Goal: Book appointment/travel/reservation

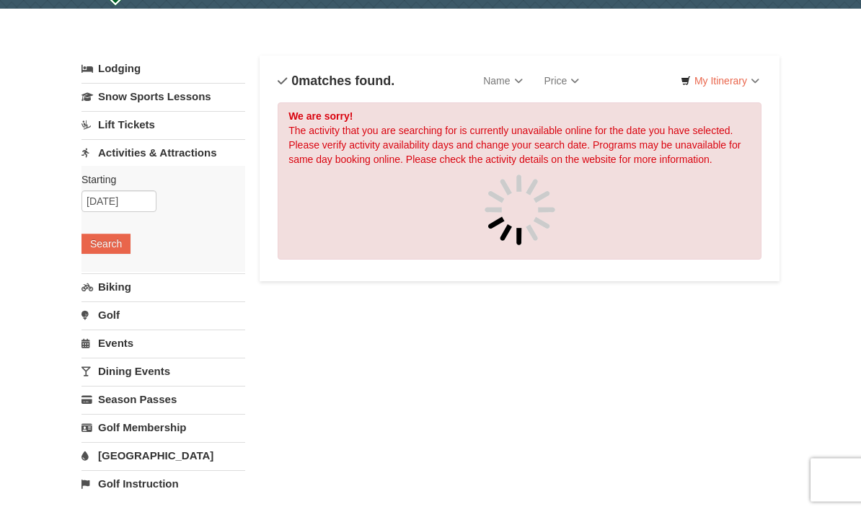
scroll to position [42, 0]
click at [110, 319] on link "Golf" at bounding box center [163, 314] width 164 height 27
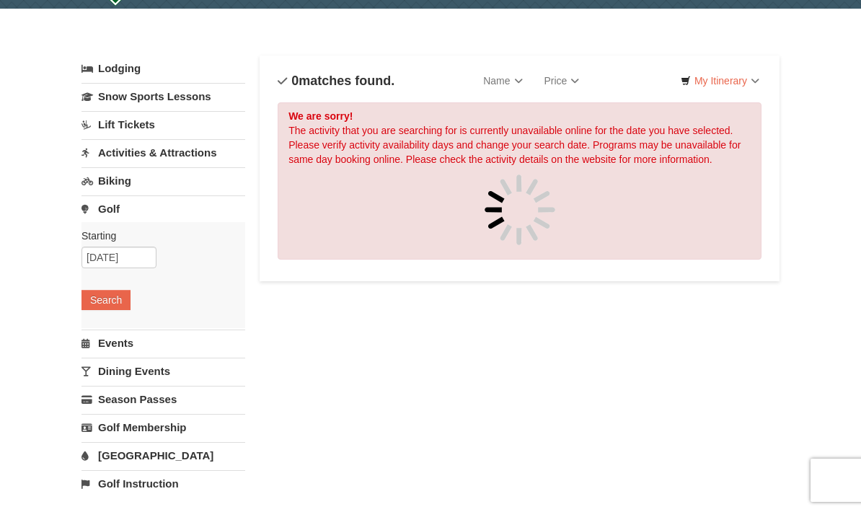
click at [95, 299] on button "Search" at bounding box center [105, 300] width 49 height 20
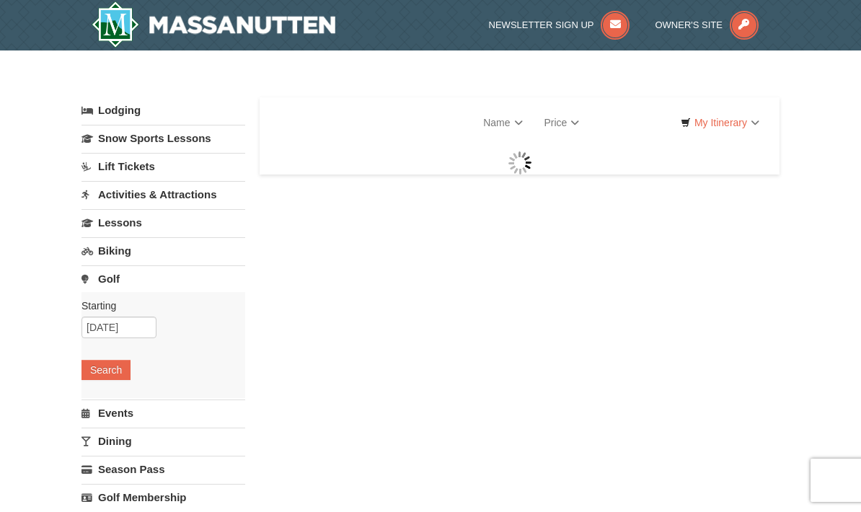
select select "10"
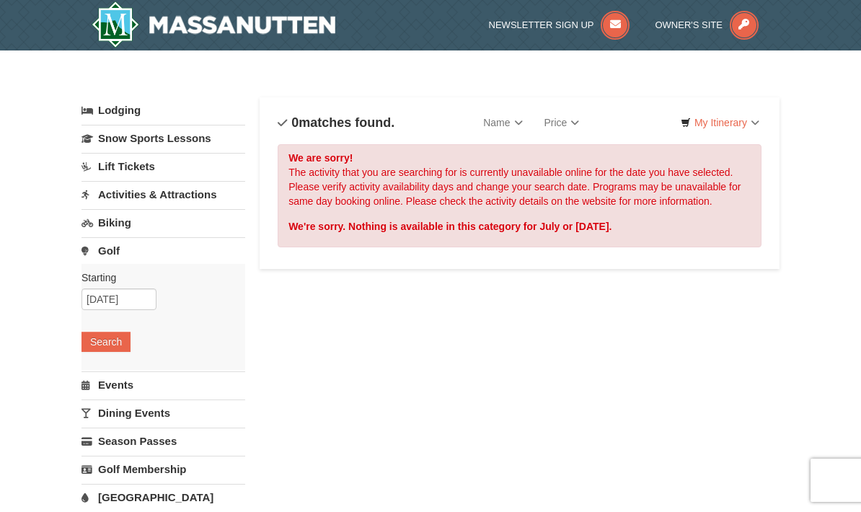
click at [100, 122] on link "Lodging" at bounding box center [163, 110] width 164 height 26
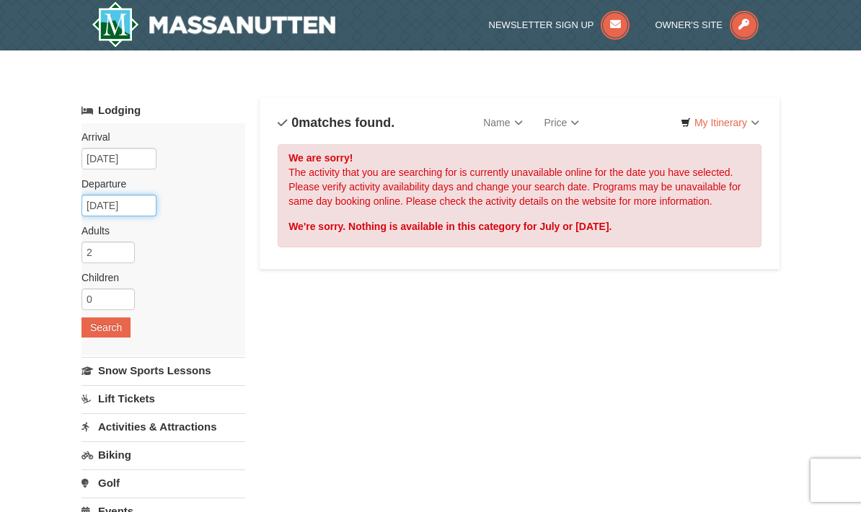
click at [102, 201] on input "[DATE]" at bounding box center [118, 206] width 75 height 22
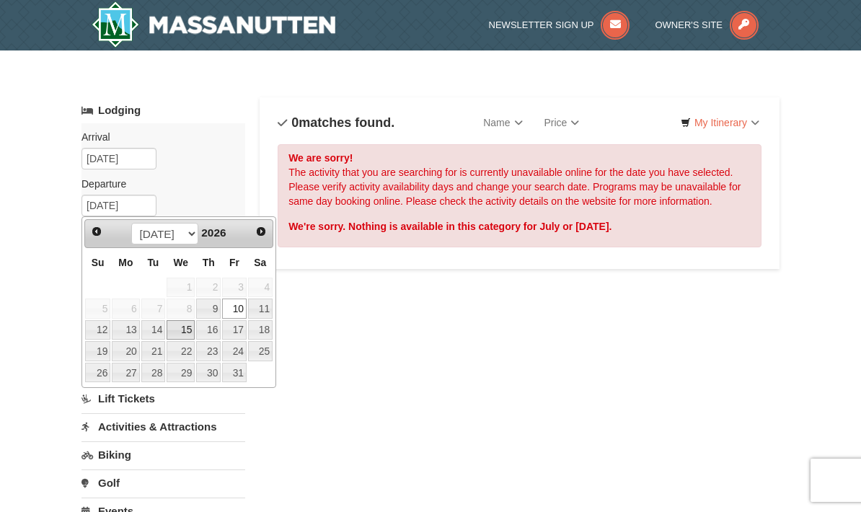
click at [182, 327] on link "15" at bounding box center [181, 330] width 28 height 20
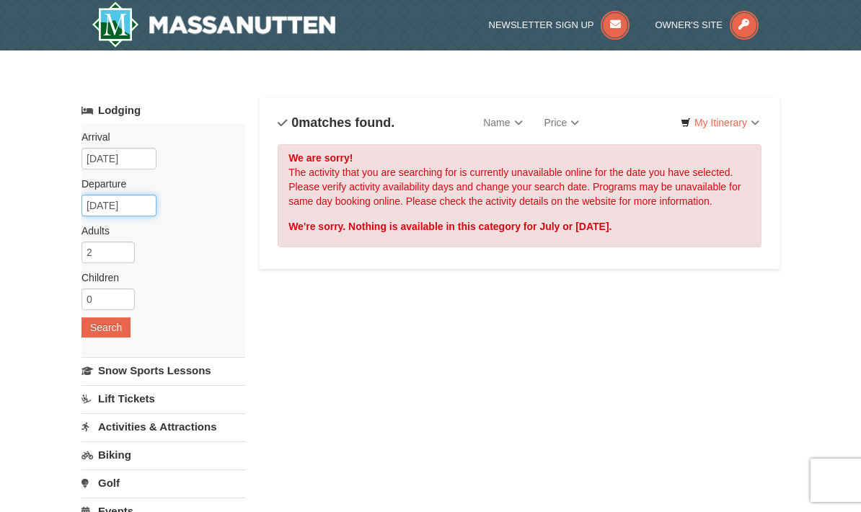
click at [107, 204] on input "[DATE]" at bounding box center [118, 206] width 75 height 22
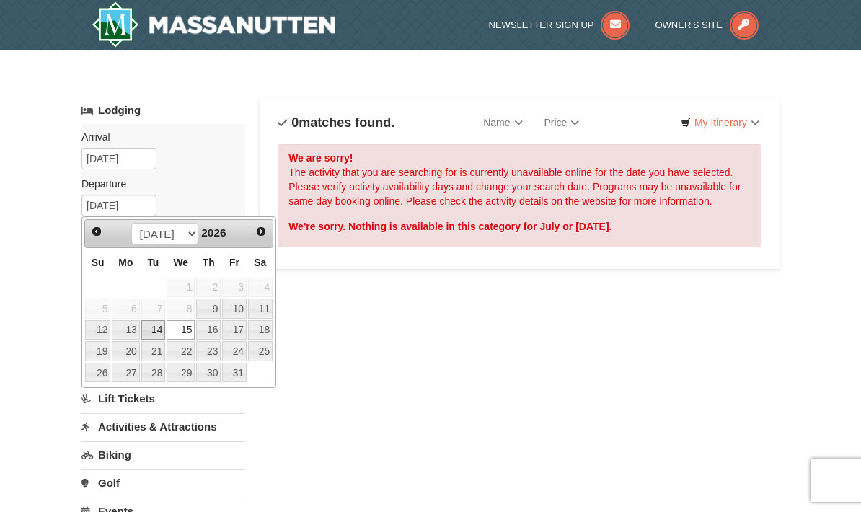
click at [157, 330] on link "14" at bounding box center [153, 330] width 25 height 20
type input "07/14/2026"
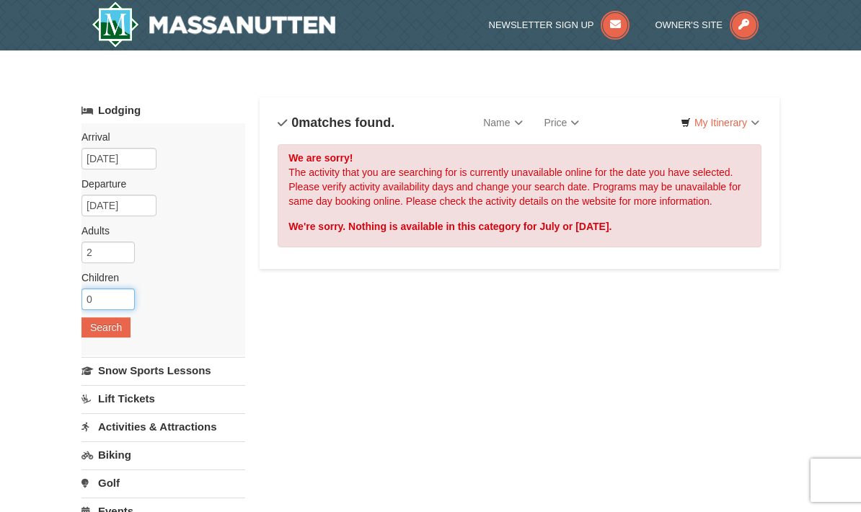
click at [95, 298] on input "0" at bounding box center [107, 299] width 53 height 22
click at [105, 307] on input "0" at bounding box center [107, 299] width 53 height 22
click at [107, 299] on input "0" at bounding box center [107, 299] width 53 height 22
type input "7"
click at [100, 323] on button "Search" at bounding box center [105, 327] width 49 height 20
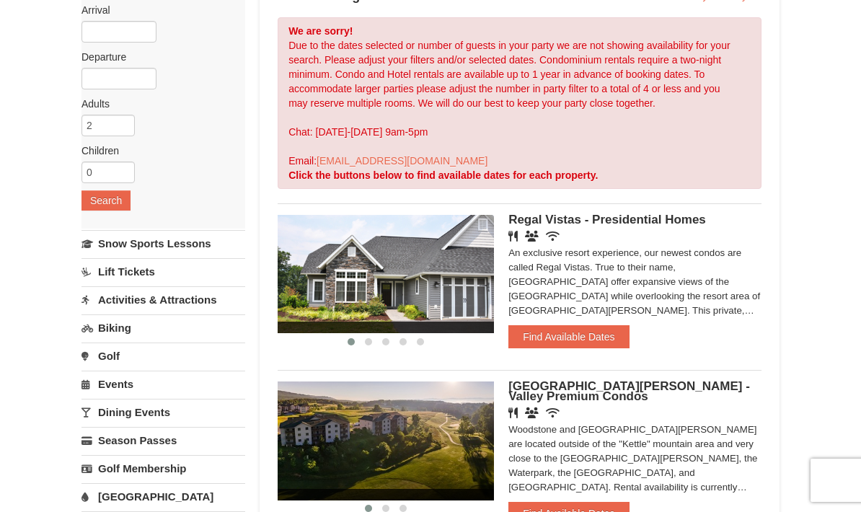
scroll to position [148, 0]
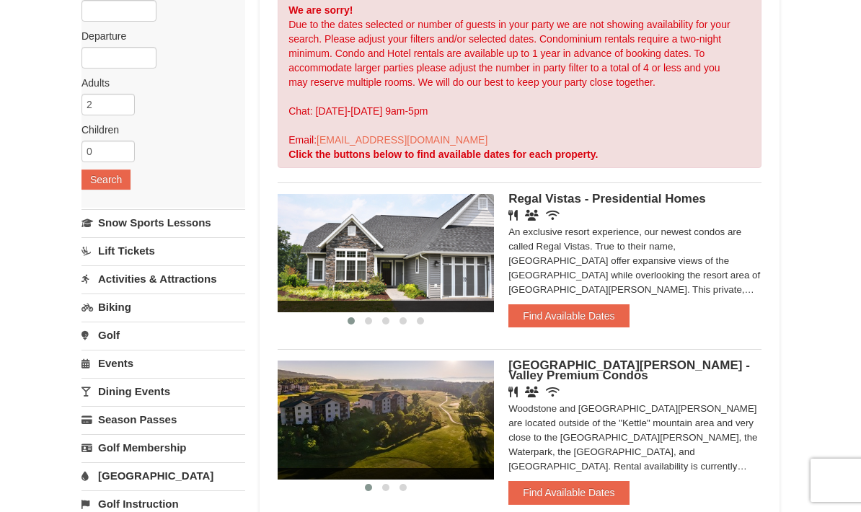
click at [602, 322] on button "Find Available Dates" at bounding box center [568, 315] width 120 height 23
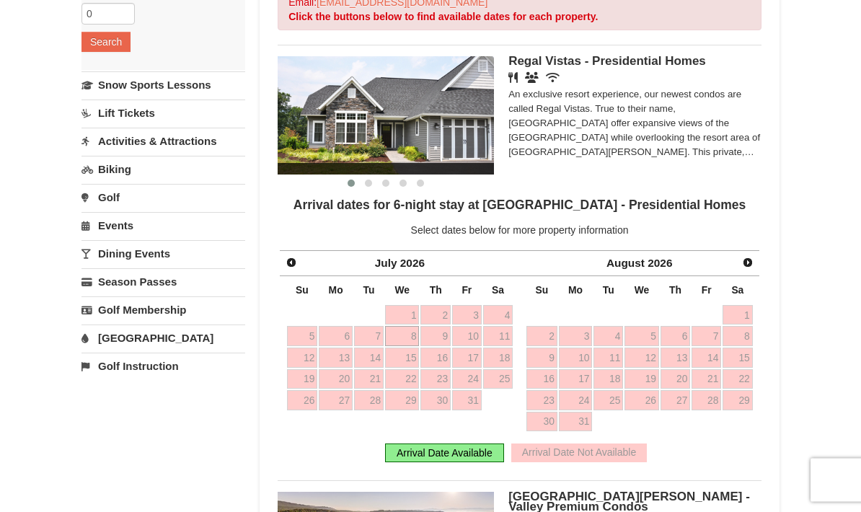
scroll to position [286, 0]
click at [741, 260] on link "Next" at bounding box center [748, 262] width 20 height 20
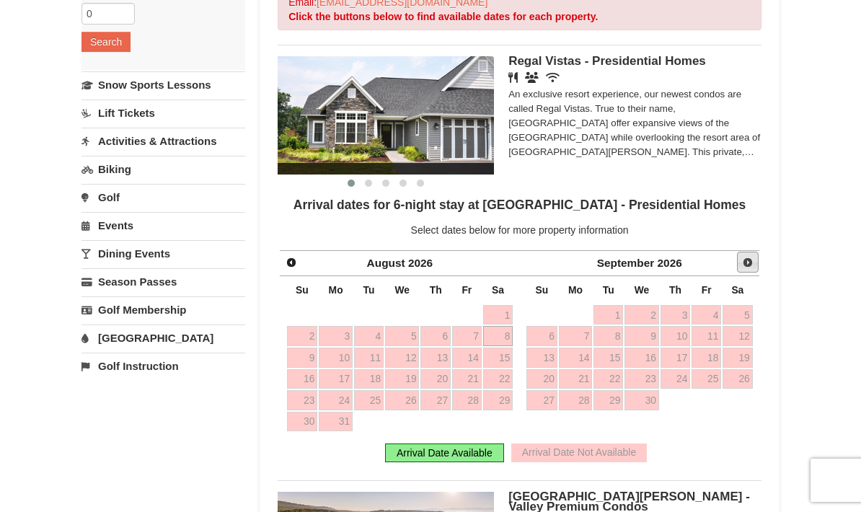
click at [755, 262] on link "Next" at bounding box center [748, 263] width 22 height 22
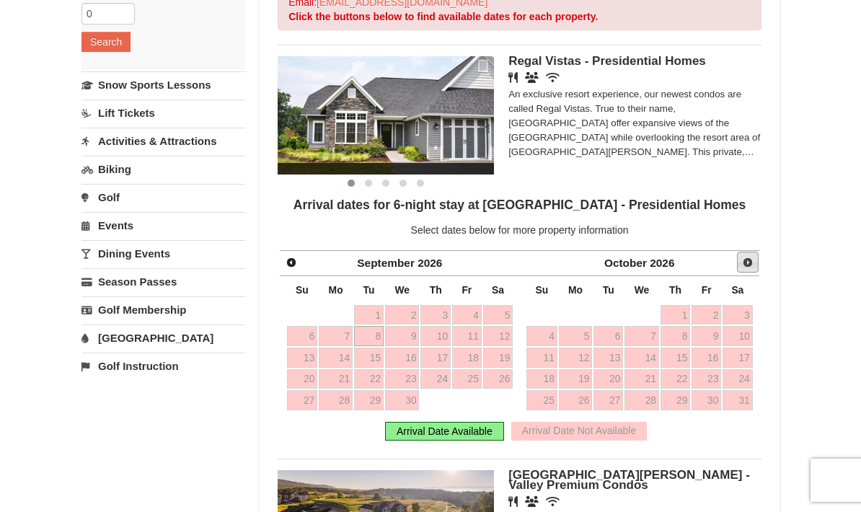
click at [752, 261] on span "Next" at bounding box center [748, 263] width 12 height 12
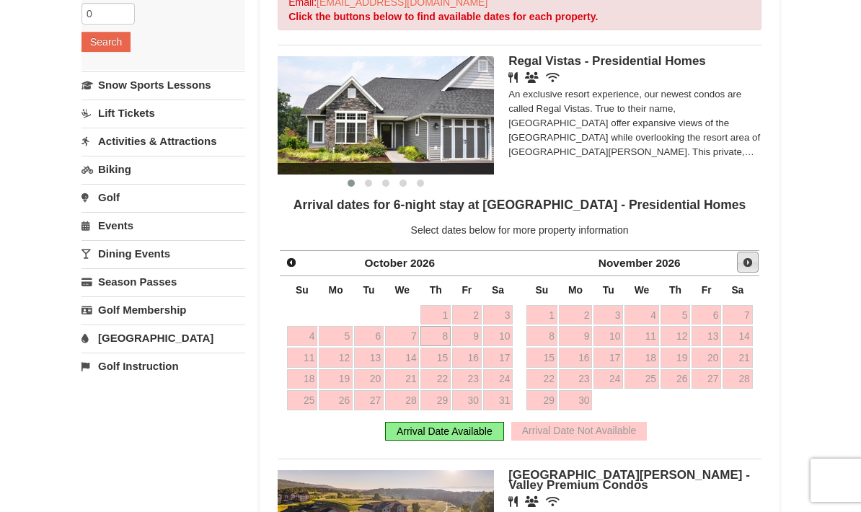
click at [750, 265] on span "Next" at bounding box center [748, 263] width 12 height 12
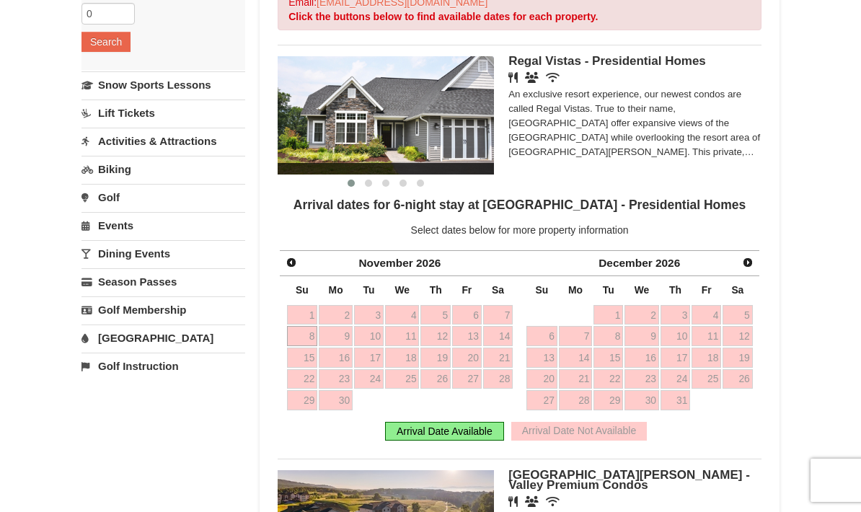
click at [746, 264] on span "Next" at bounding box center [748, 263] width 12 height 12
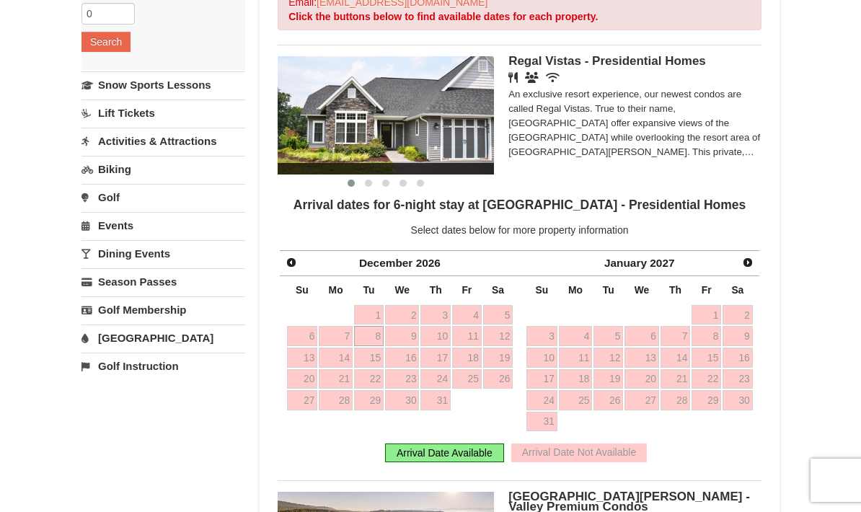
click at [294, 263] on span "Prev" at bounding box center [292, 263] width 12 height 12
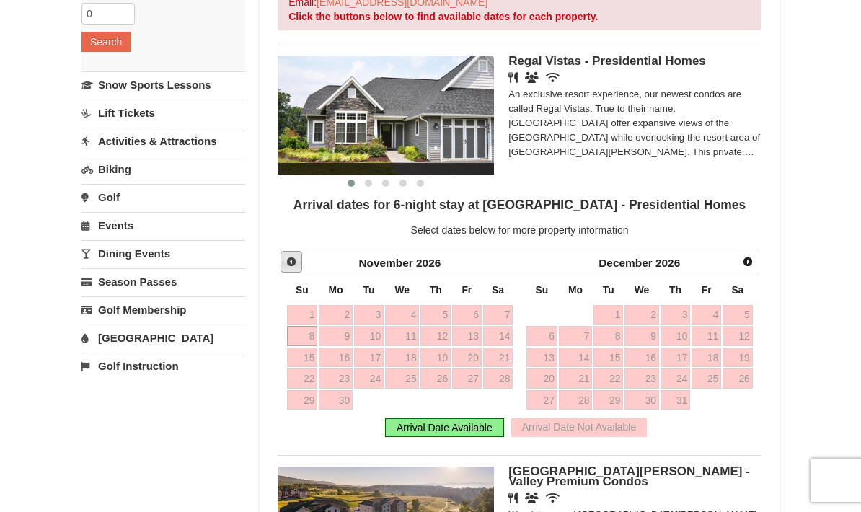
click at [292, 269] on link "Prev" at bounding box center [292, 262] width 22 height 22
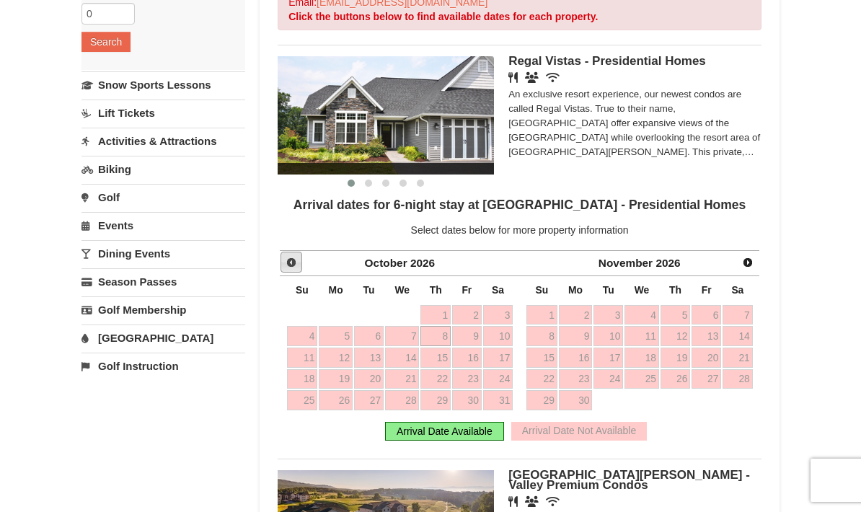
click at [296, 267] on span "Prev" at bounding box center [292, 263] width 12 height 12
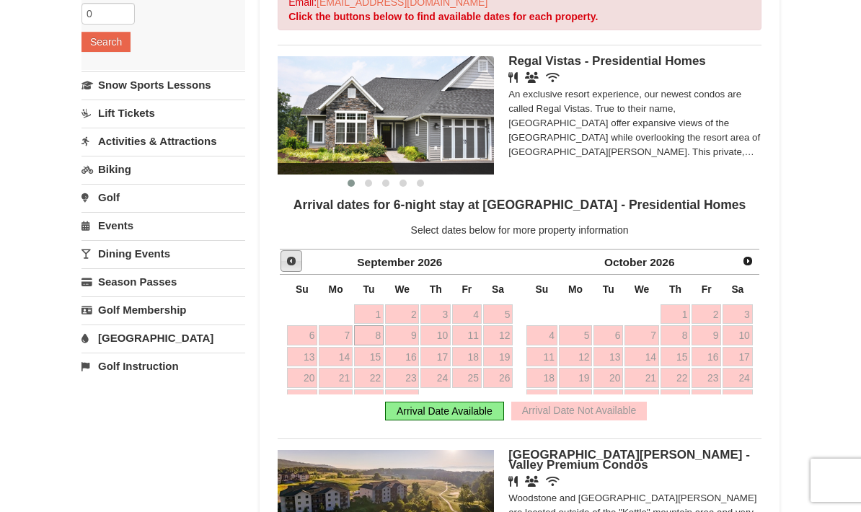
click at [294, 269] on link "Prev" at bounding box center [292, 261] width 22 height 22
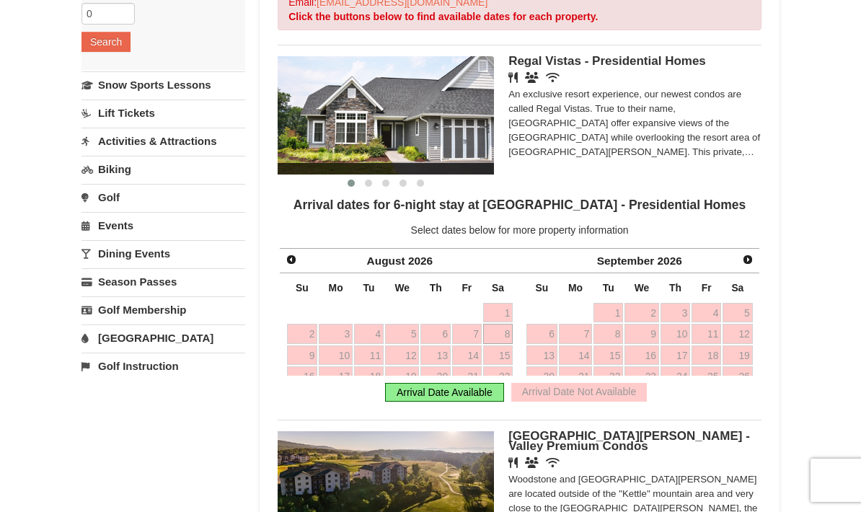
click at [294, 269] on link "Prev" at bounding box center [291, 260] width 20 height 20
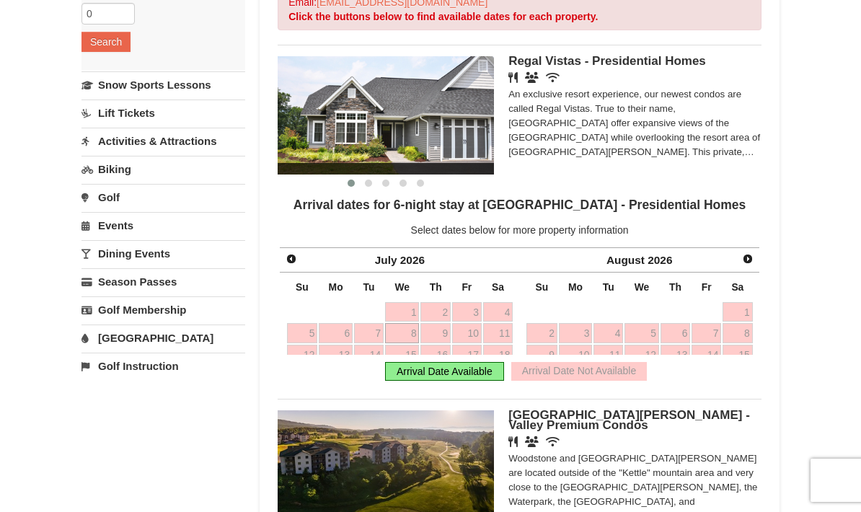
click at [294, 269] on link "Prev" at bounding box center [291, 260] width 20 height 20
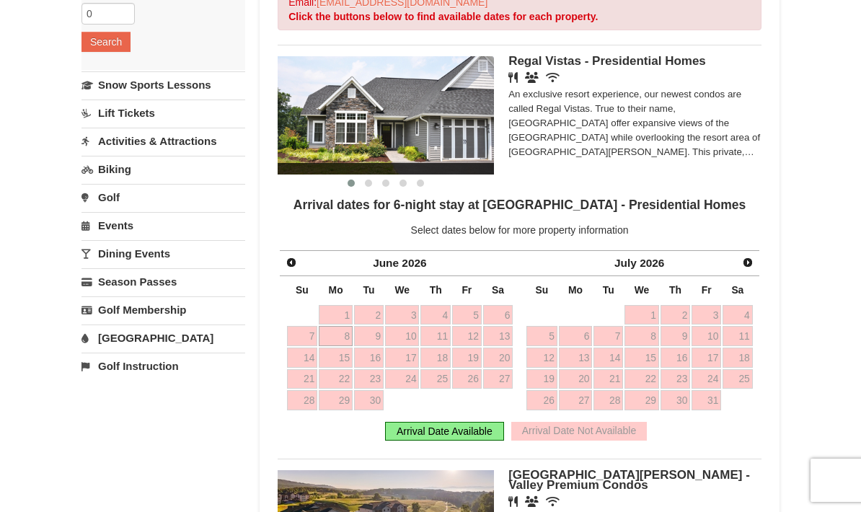
click at [287, 259] on span "Prev" at bounding box center [292, 263] width 12 height 12
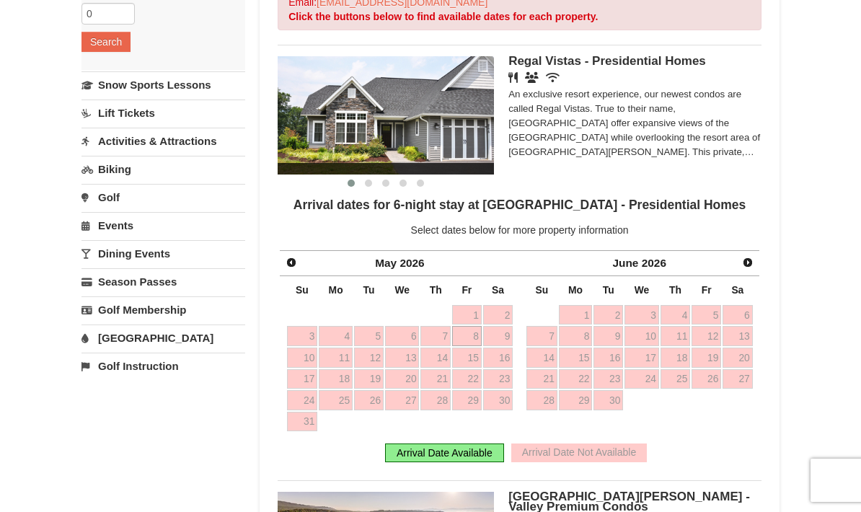
click at [298, 263] on link "Prev" at bounding box center [291, 262] width 20 height 20
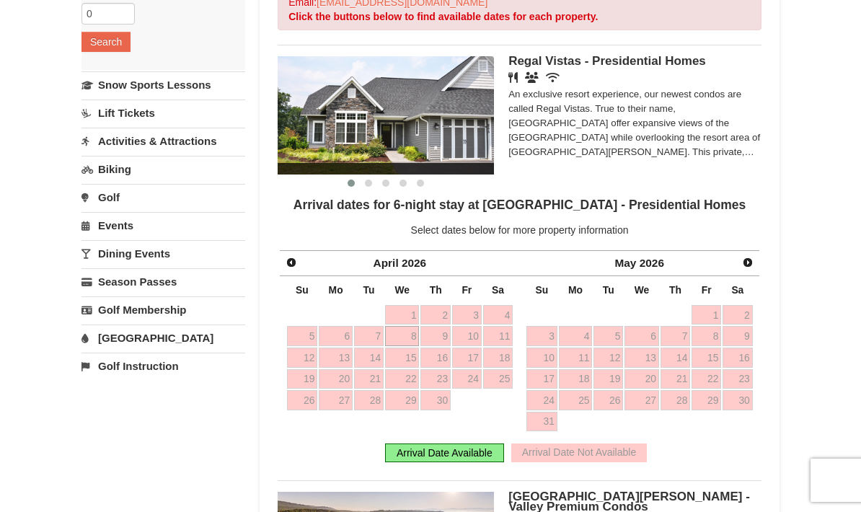
click at [290, 265] on span "Prev" at bounding box center [292, 263] width 12 height 12
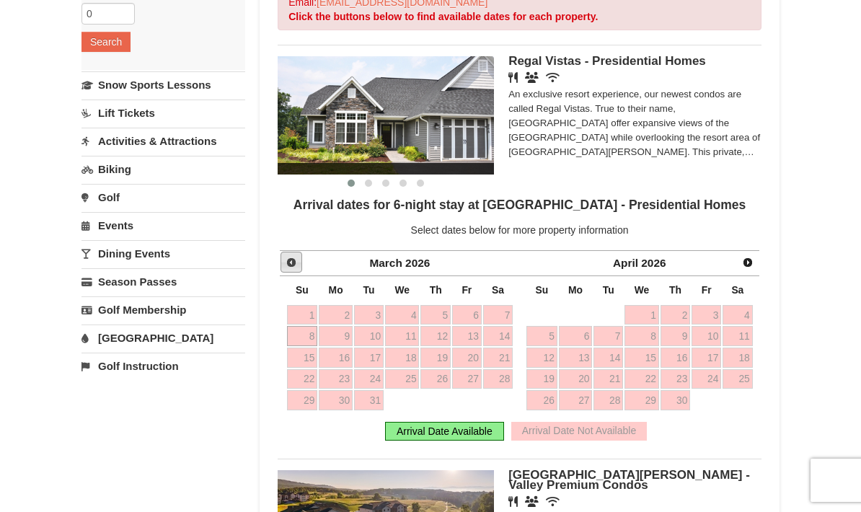
click at [292, 255] on link "Prev" at bounding box center [292, 263] width 22 height 22
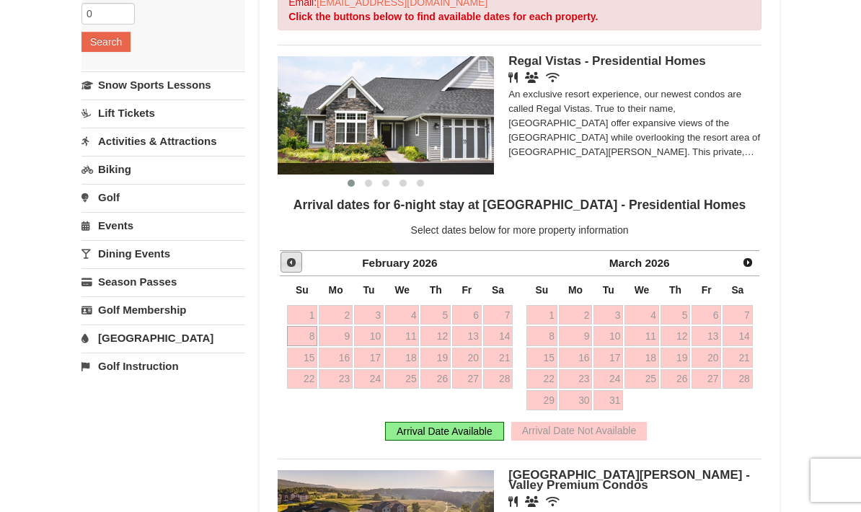
click at [294, 258] on span "Prev" at bounding box center [292, 263] width 12 height 12
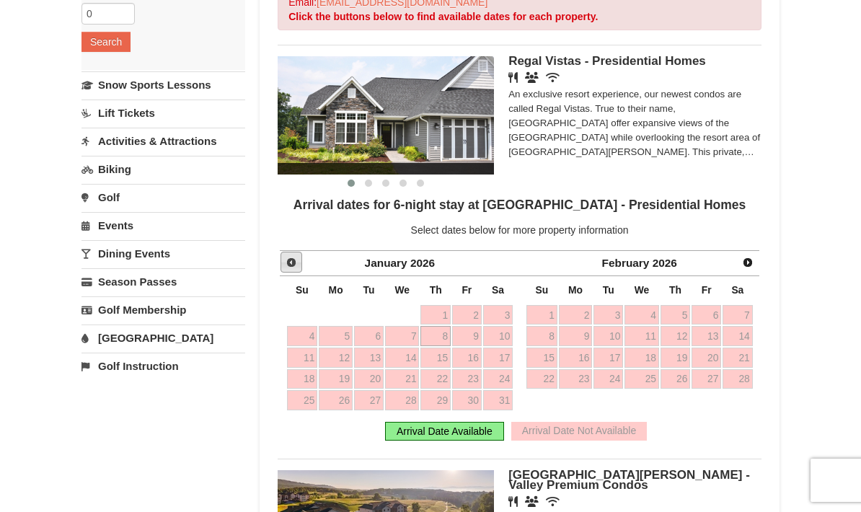
click at [289, 260] on span "Prev" at bounding box center [292, 263] width 12 height 12
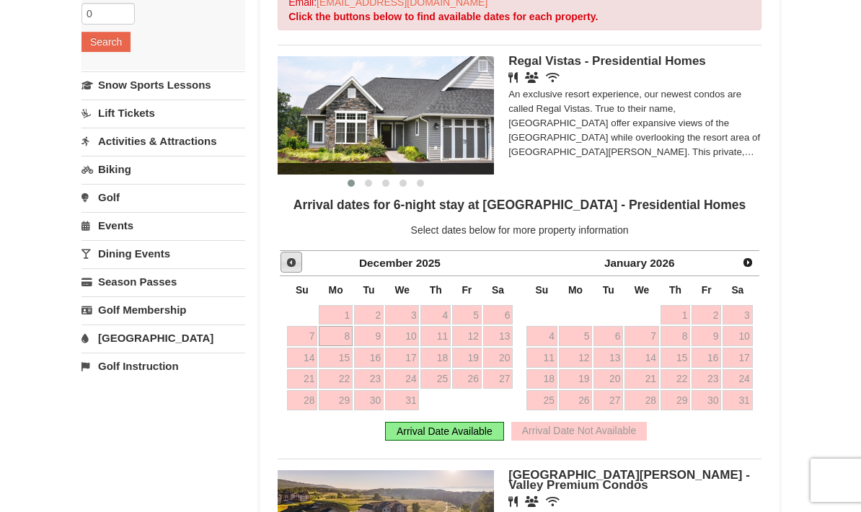
click at [292, 260] on span "Prev" at bounding box center [292, 263] width 12 height 12
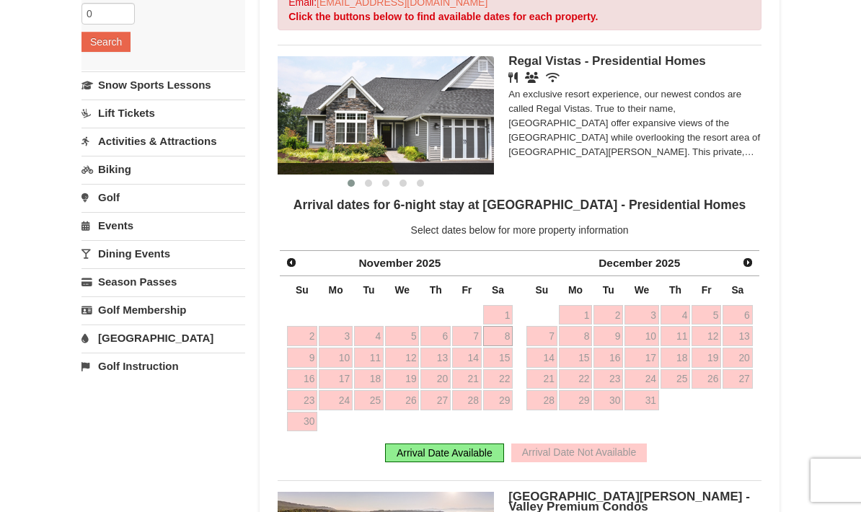
click at [296, 260] on span "Prev" at bounding box center [292, 263] width 12 height 12
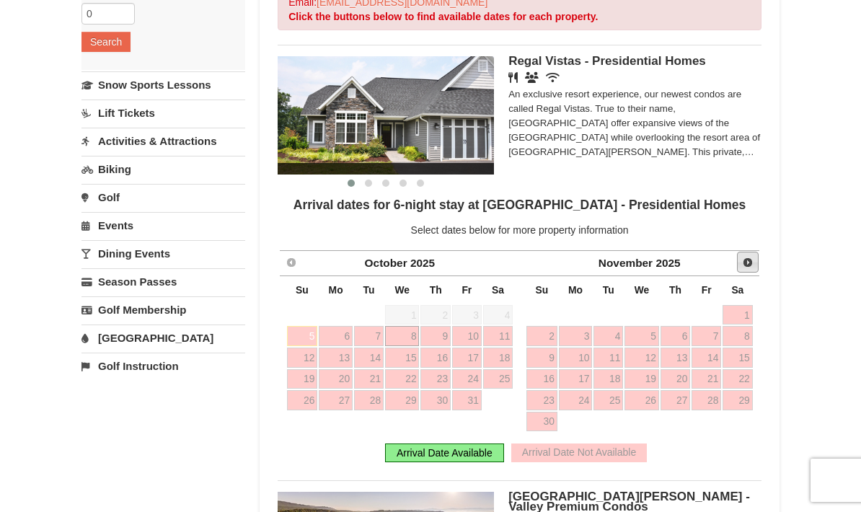
click at [744, 260] on span "Next" at bounding box center [748, 263] width 12 height 12
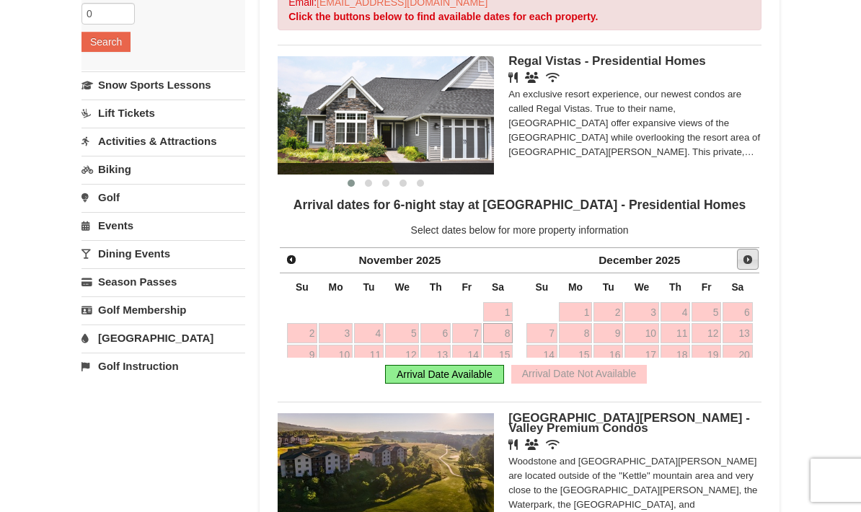
click at [746, 263] on span "Next" at bounding box center [748, 260] width 12 height 12
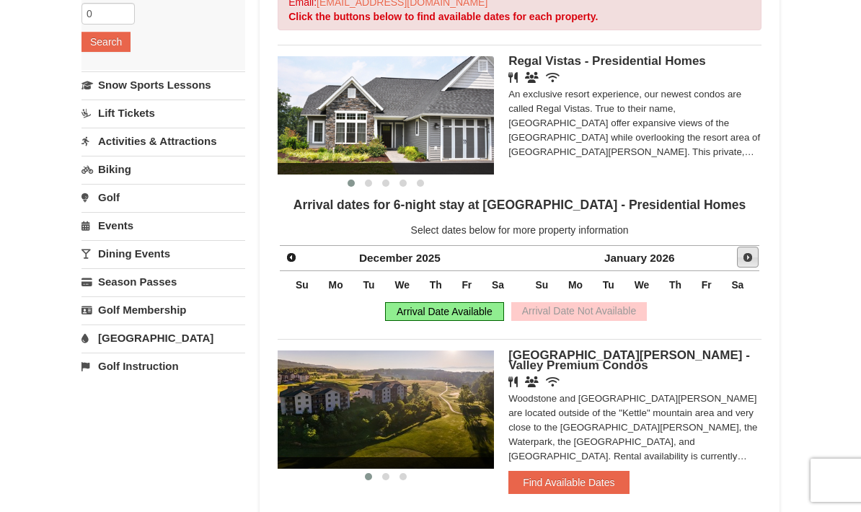
click at [749, 263] on link "Next" at bounding box center [748, 258] width 22 height 22
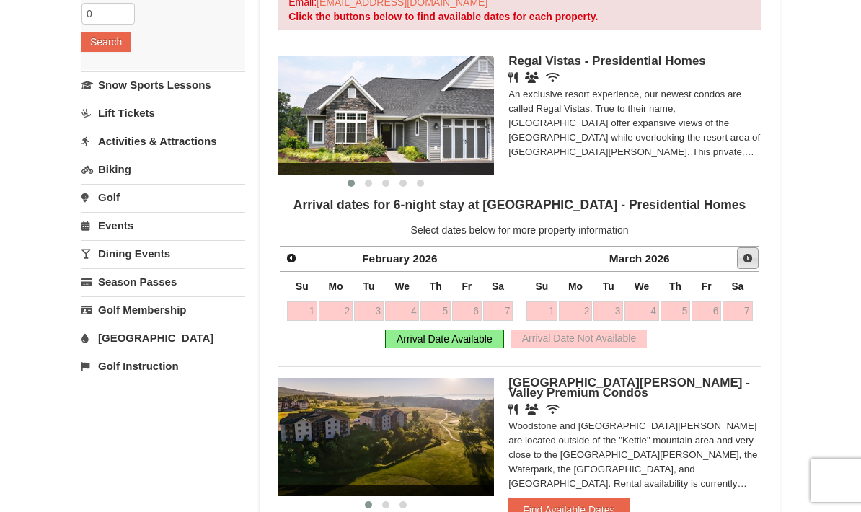
click at [749, 259] on span "Next" at bounding box center [748, 258] width 12 height 12
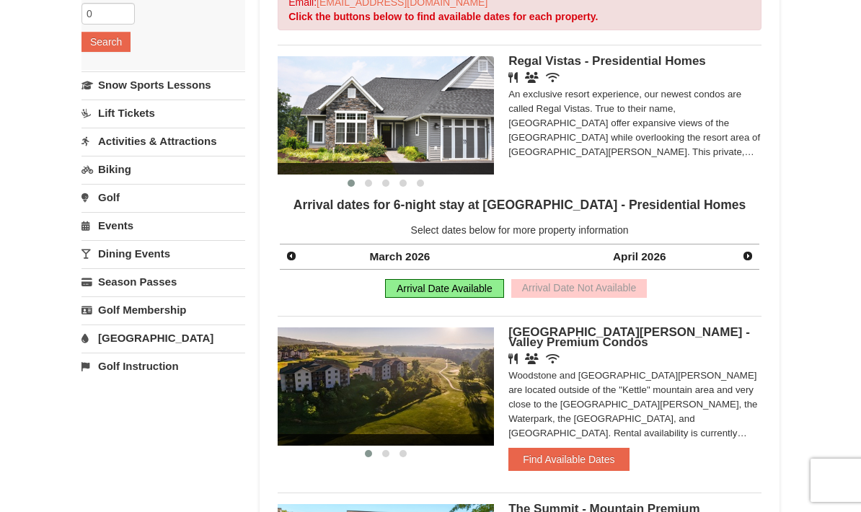
click at [746, 260] on span "Next" at bounding box center [748, 256] width 12 height 12
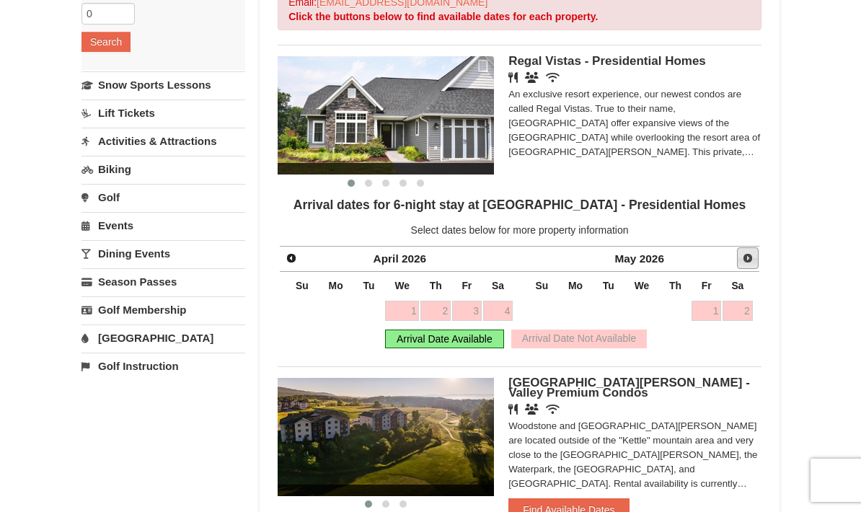
click at [747, 256] on span "Next" at bounding box center [748, 258] width 12 height 12
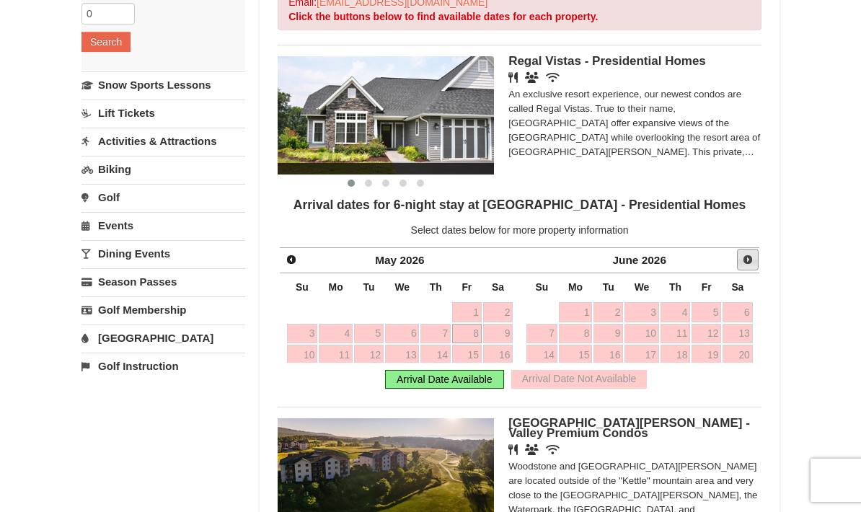
click at [751, 257] on span "Next" at bounding box center [748, 260] width 12 height 12
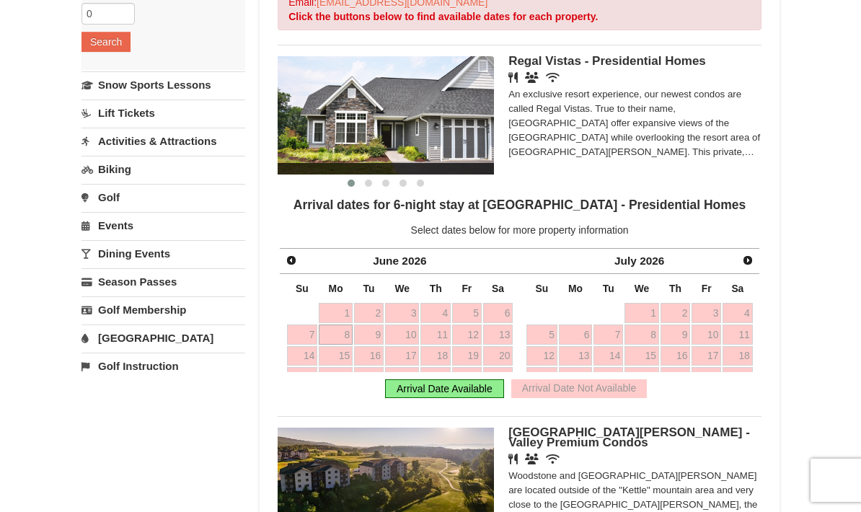
click at [751, 258] on span "Next" at bounding box center [748, 261] width 12 height 12
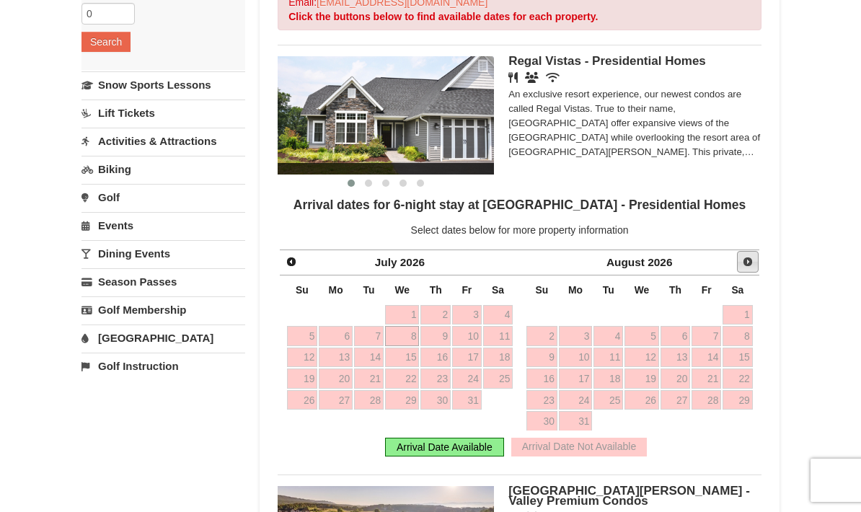
click at [755, 257] on link "Next" at bounding box center [748, 262] width 22 height 22
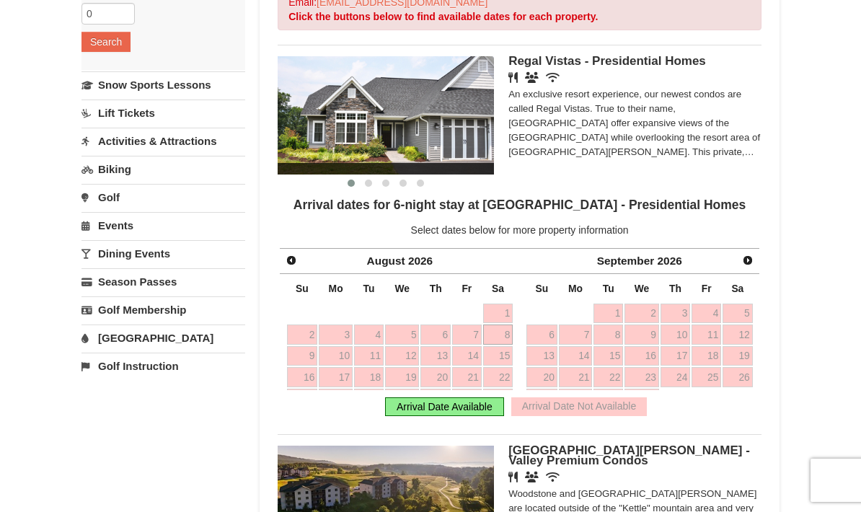
click at [756, 255] on link "Next" at bounding box center [748, 260] width 20 height 20
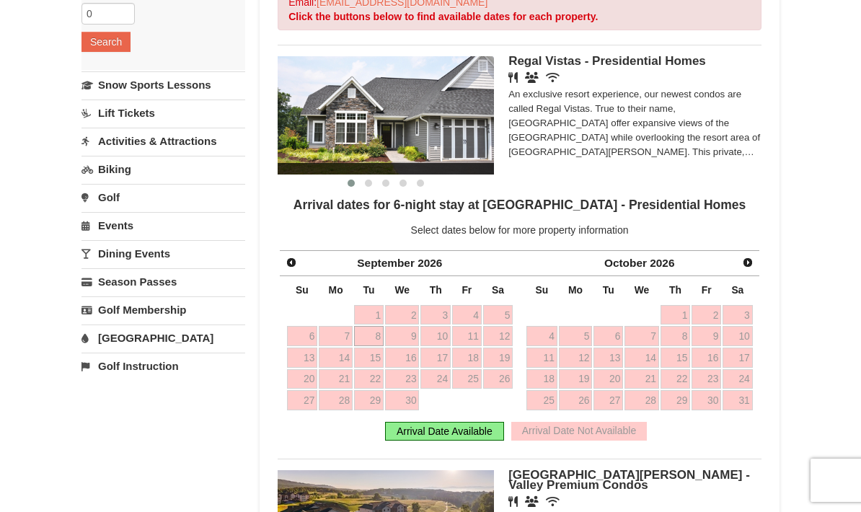
click at [757, 260] on link "Next" at bounding box center [748, 262] width 20 height 20
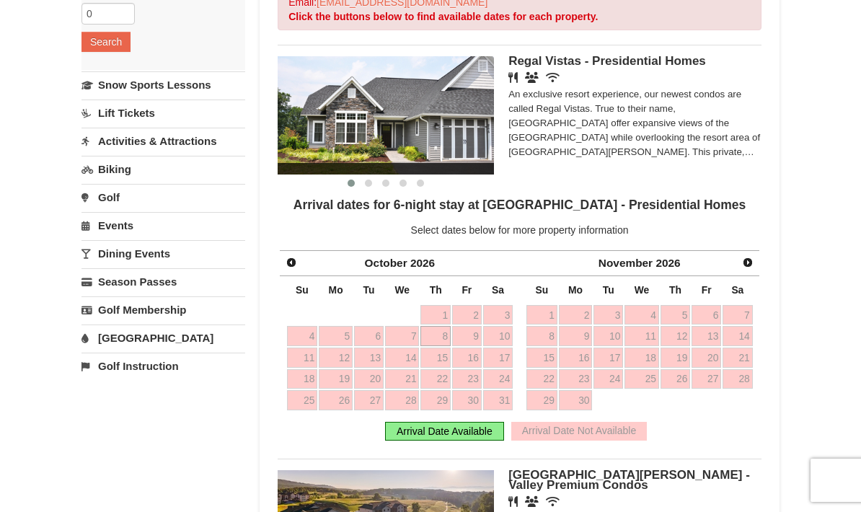
click at [751, 259] on span "Next" at bounding box center [748, 263] width 12 height 12
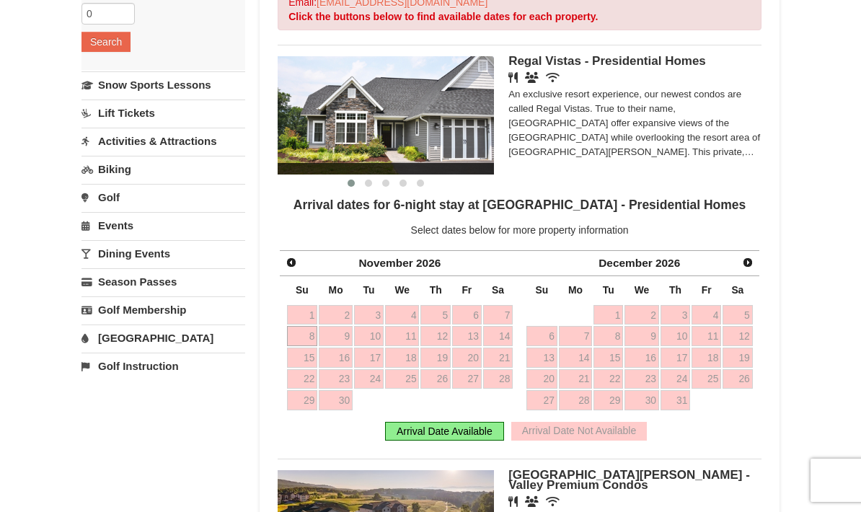
click at [748, 261] on span "Next" at bounding box center [748, 263] width 12 height 12
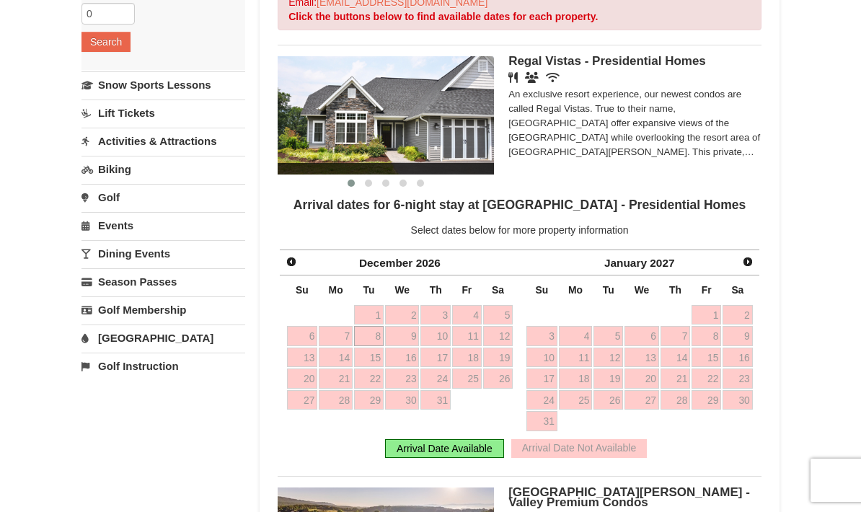
click at [749, 263] on span "Next" at bounding box center [748, 262] width 12 height 12
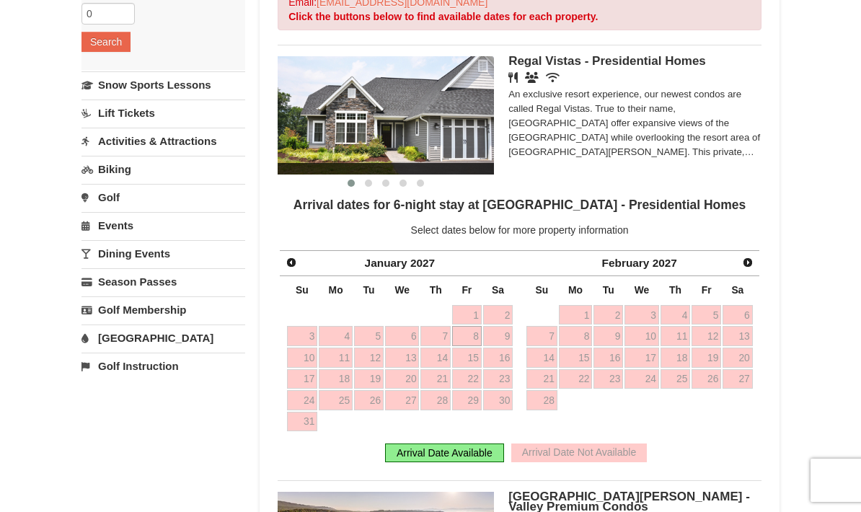
click at [747, 262] on span "Next" at bounding box center [748, 263] width 12 height 12
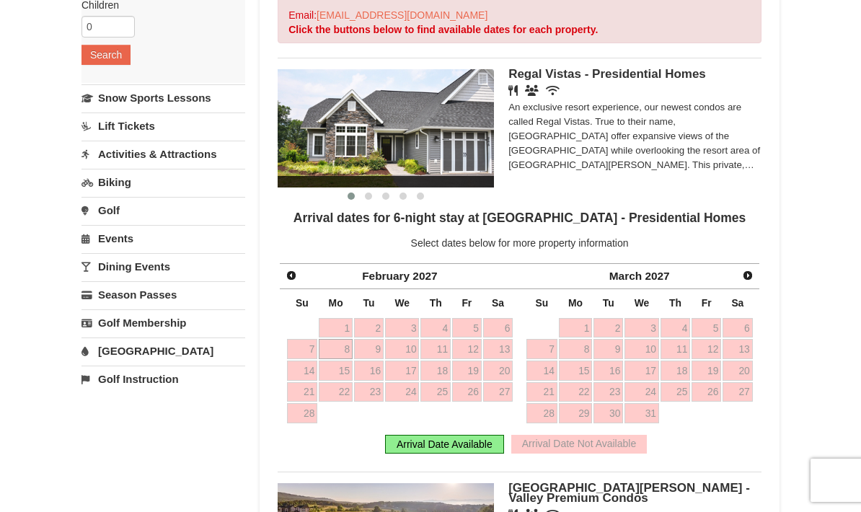
scroll to position [272, 0]
click at [112, 350] on link "[GEOGRAPHIC_DATA]" at bounding box center [163, 351] width 164 height 27
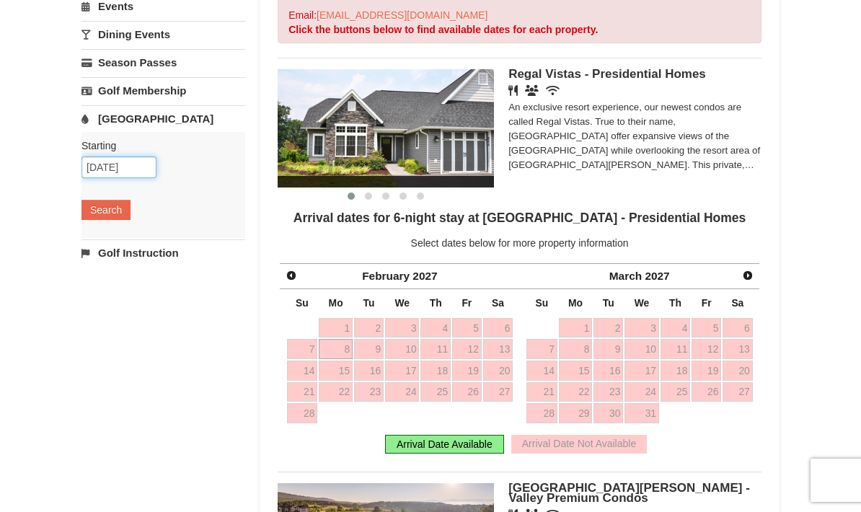
click at [106, 169] on input "10/05/2025" at bounding box center [118, 167] width 75 height 22
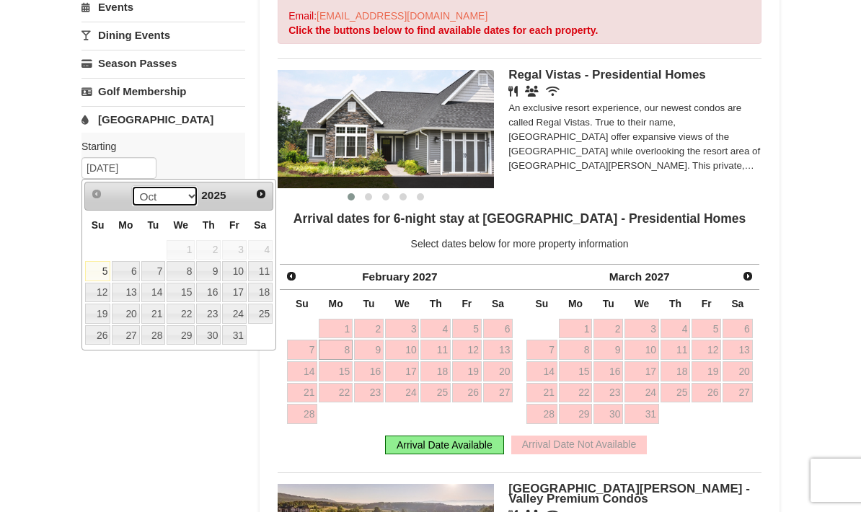
click at [176, 199] on select "Oct Nov Dec" at bounding box center [164, 196] width 67 height 22
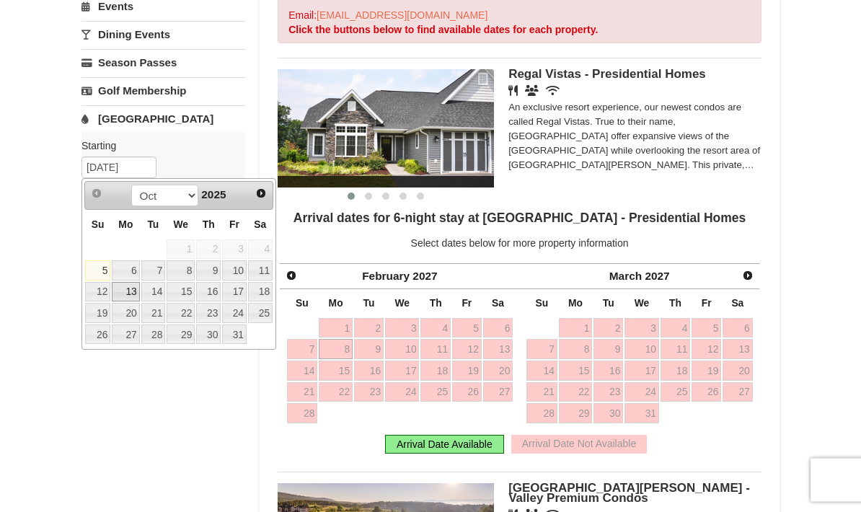
click at [135, 286] on link "13" at bounding box center [125, 293] width 27 height 20
type input "10/13/2025"
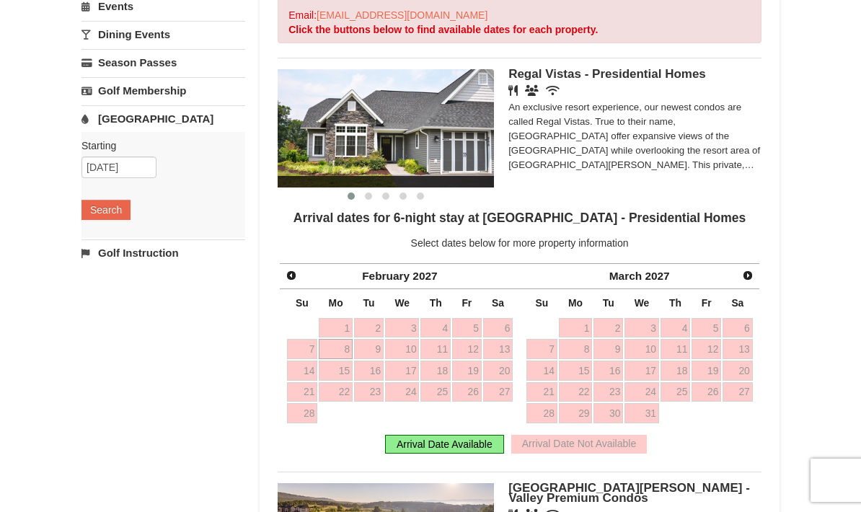
click at [94, 203] on button "Search" at bounding box center [105, 210] width 49 height 20
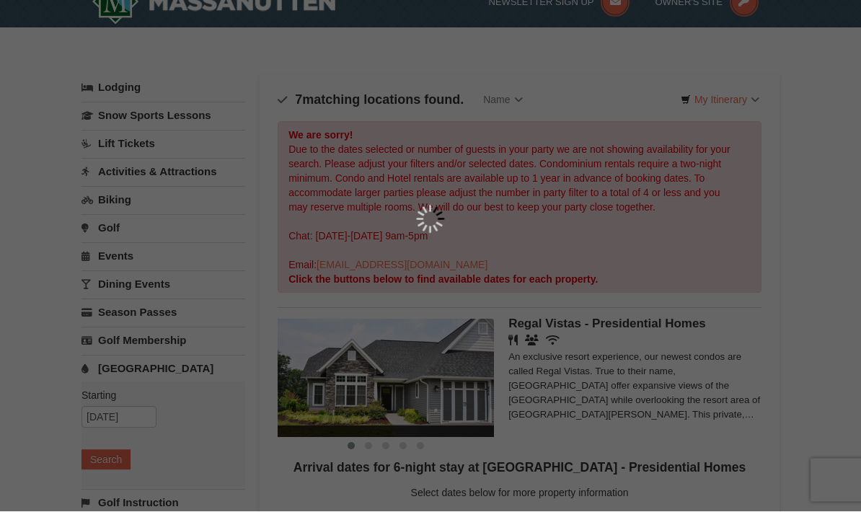
scroll to position [0, 0]
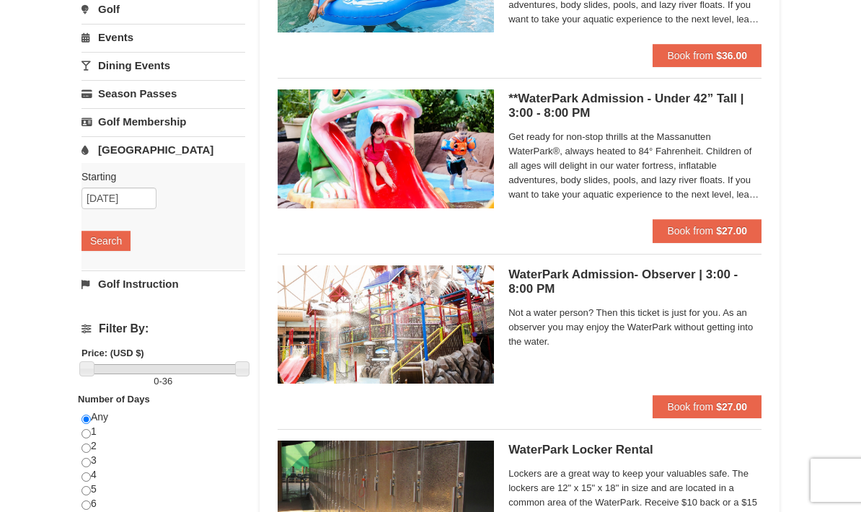
scroll to position [228, 0]
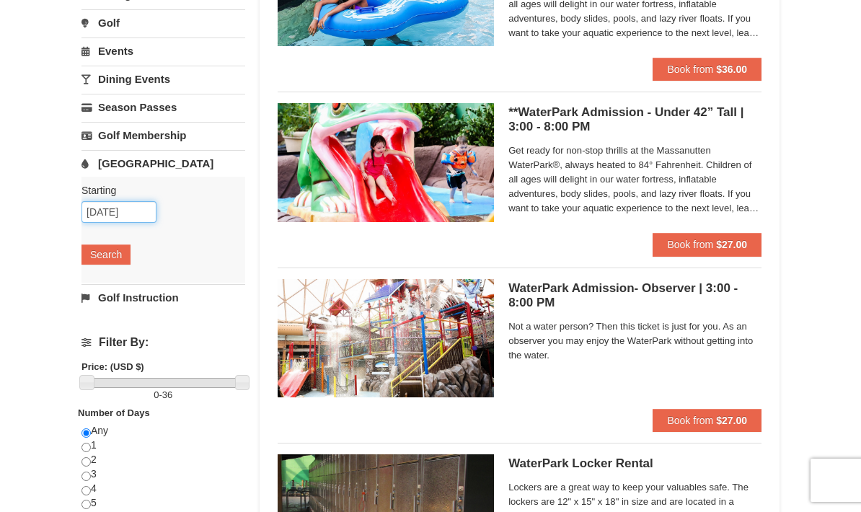
click at [95, 209] on input "10/13/2025" at bounding box center [118, 212] width 75 height 22
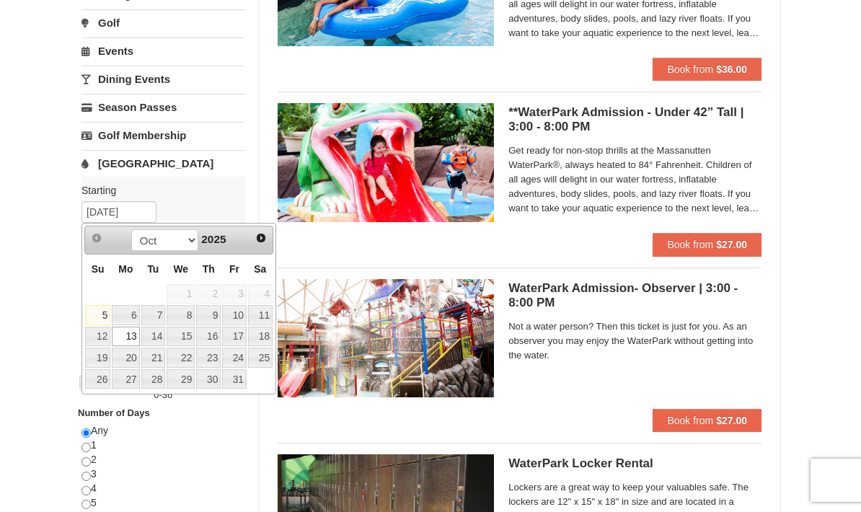
click at [97, 334] on link "12" at bounding box center [97, 337] width 25 height 20
type input "[DATE]"
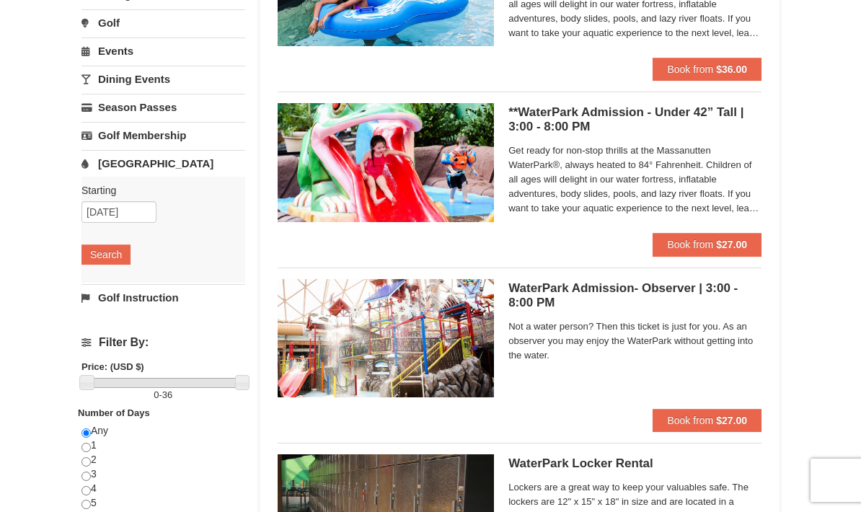
click at [94, 244] on button "Search" at bounding box center [105, 254] width 49 height 20
